Goal: Information Seeking & Learning: Learn about a topic

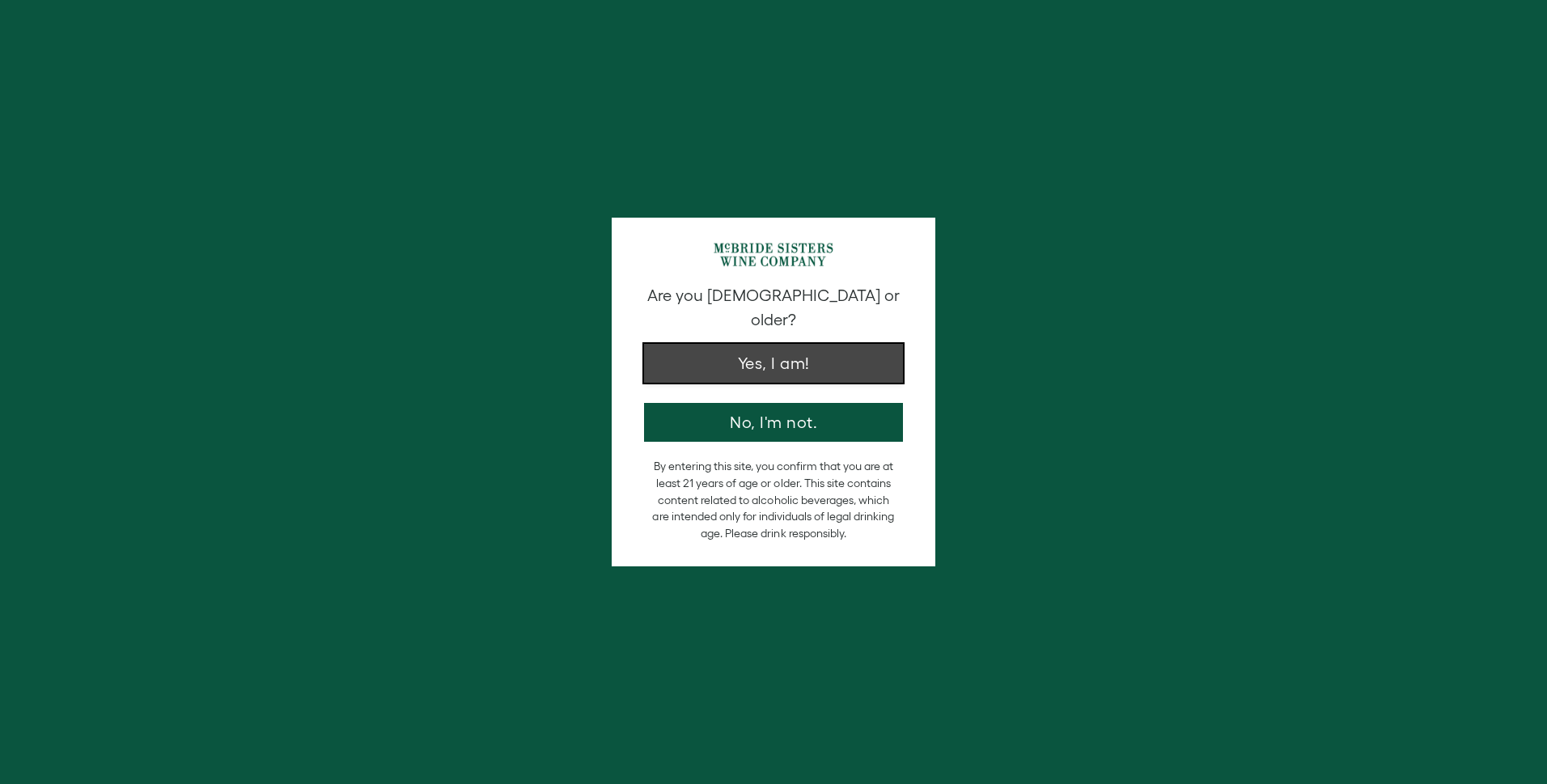
click at [780, 353] on button "Yes, I am!" at bounding box center [773, 363] width 259 height 39
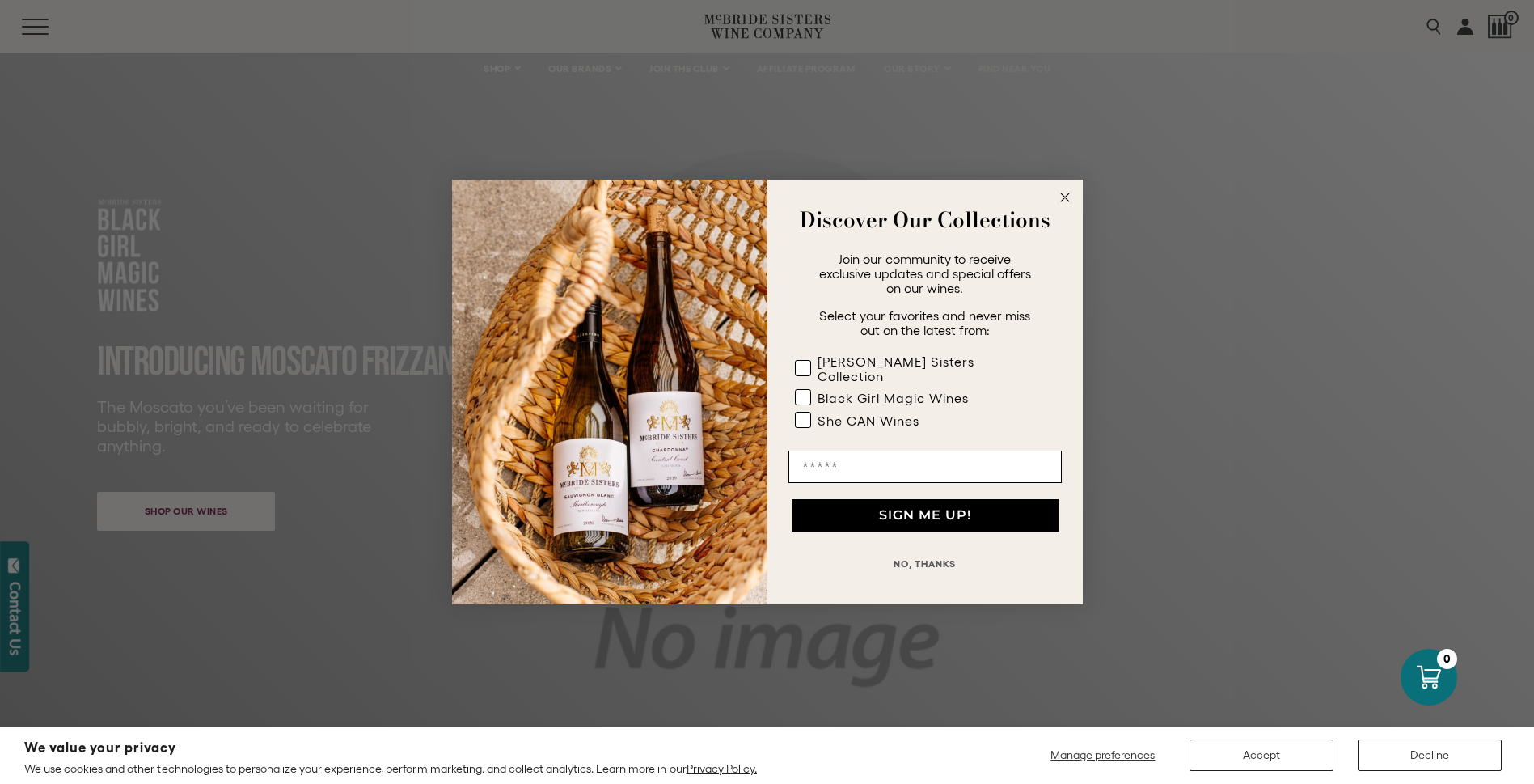
click at [1068, 200] on circle "Close dialog" at bounding box center [1065, 198] width 19 height 19
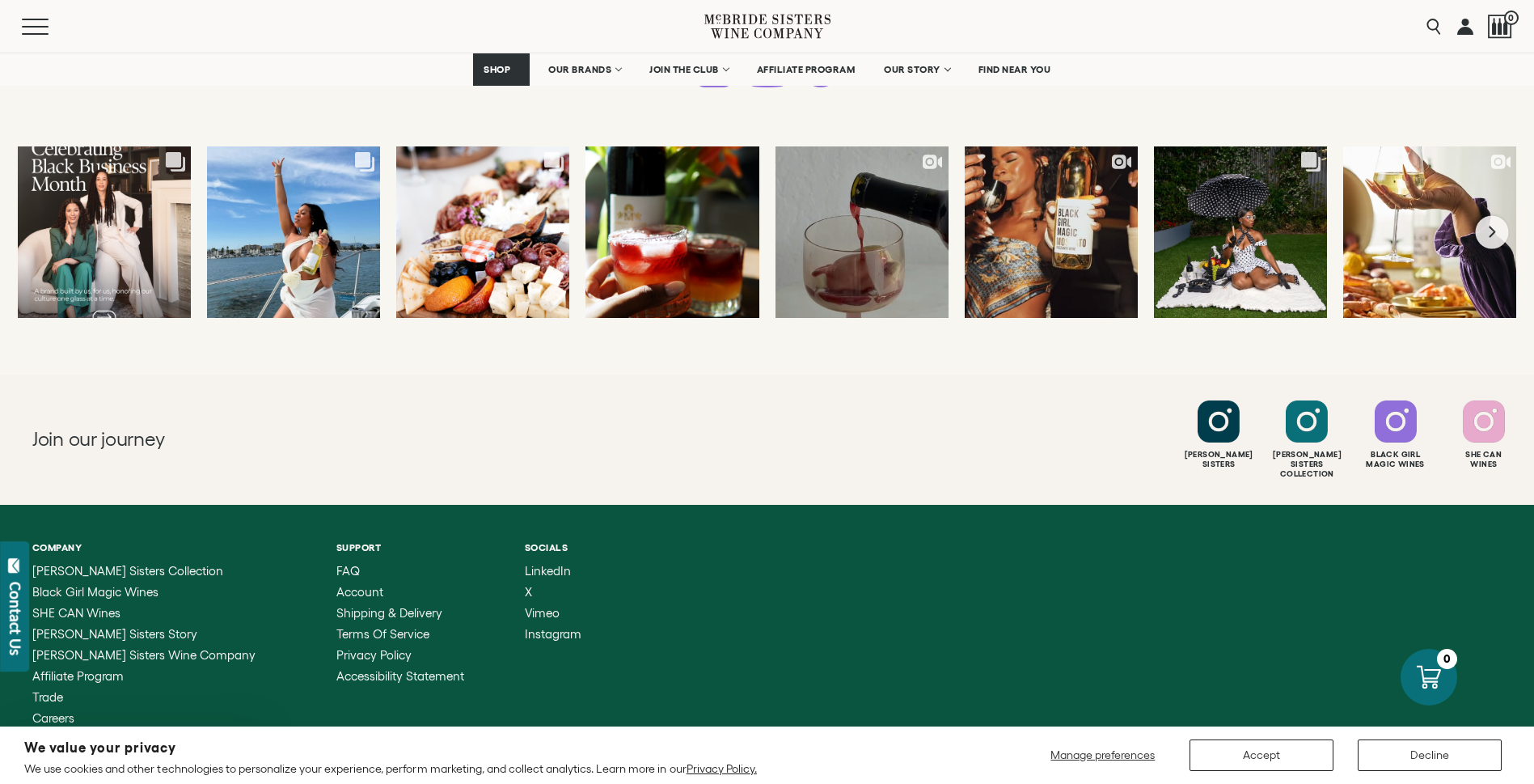
scroll to position [4332, 0]
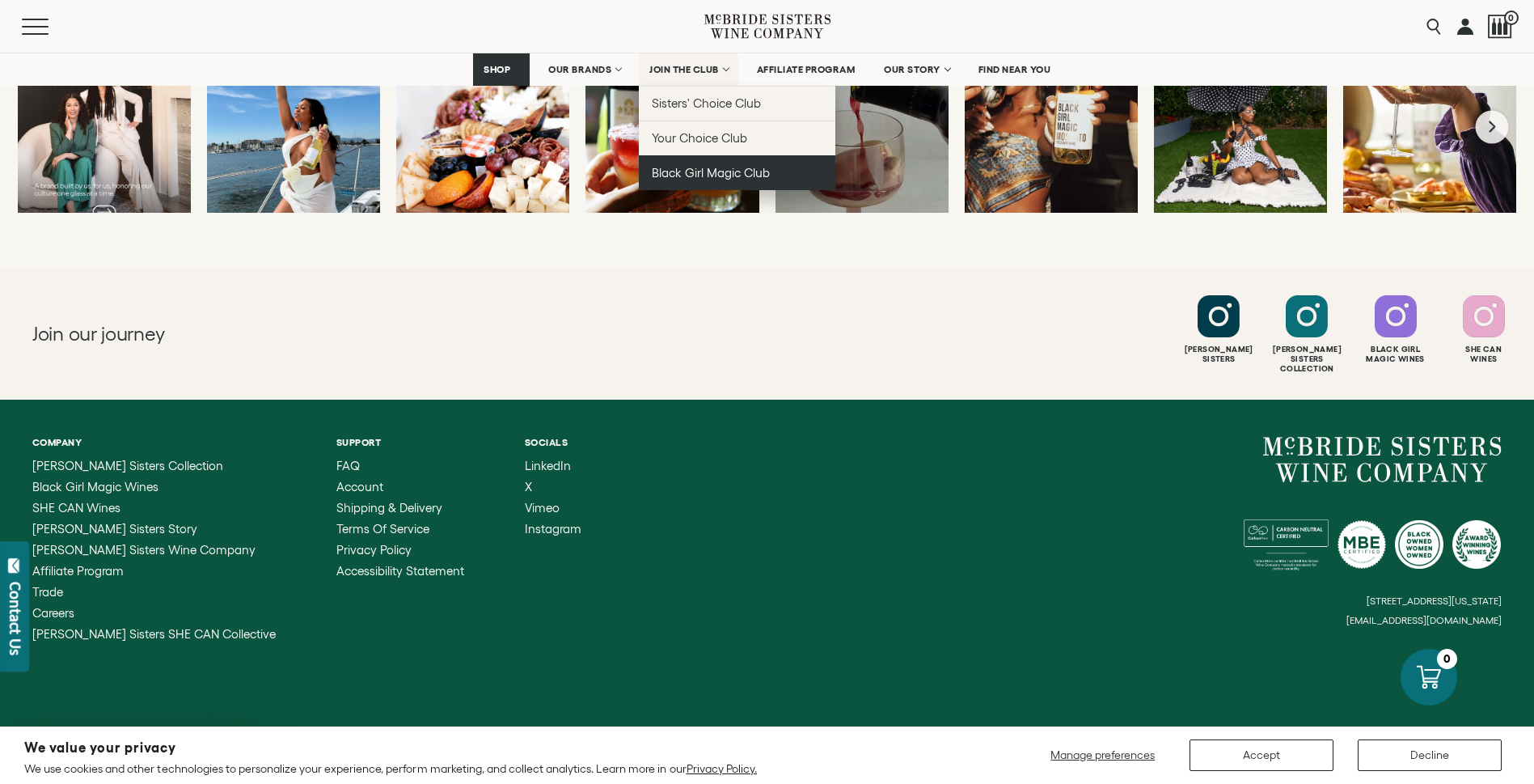
click at [713, 166] on span "Black Girl Magic Club" at bounding box center [710, 172] width 118 height 14
